Goal: Task Accomplishment & Management: Use online tool/utility

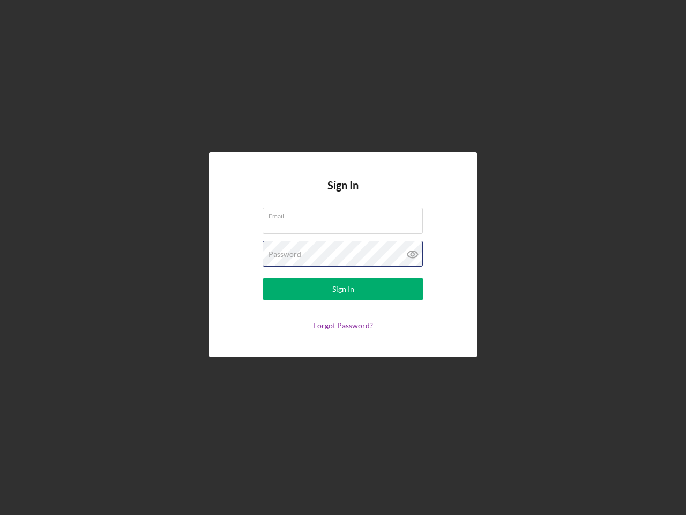
click at [343, 257] on div "Password" at bounding box center [343, 254] width 161 height 27
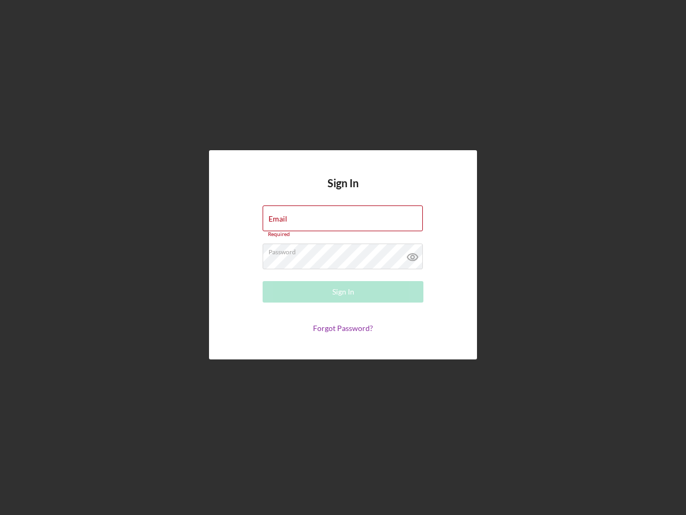
click at [413, 254] on icon at bounding box center [412, 256] width 27 height 27
